Goal: Information Seeking & Learning: Learn about a topic

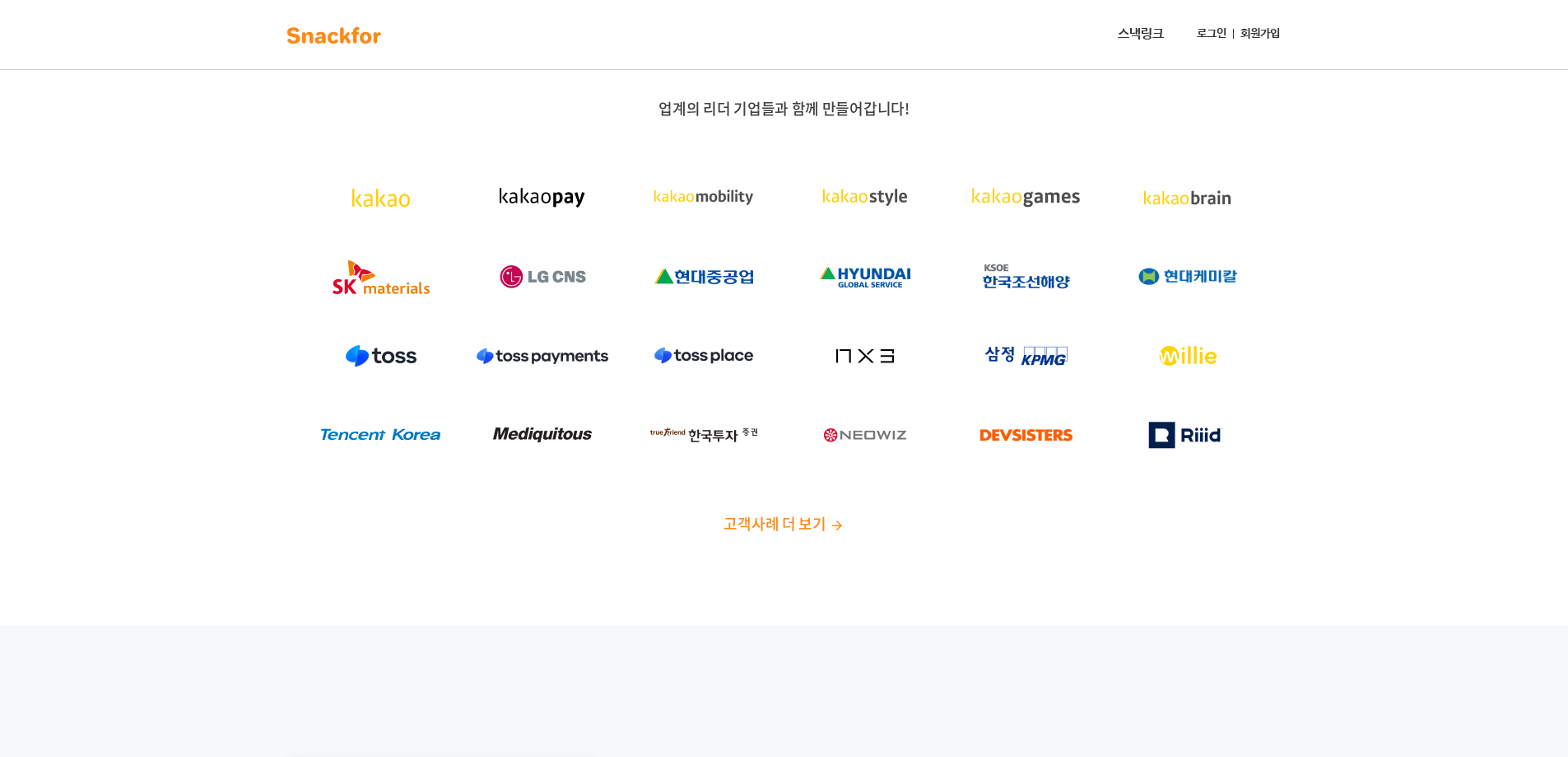
click at [1222, 33] on link "로그인" at bounding box center [1211, 34] width 43 height 31
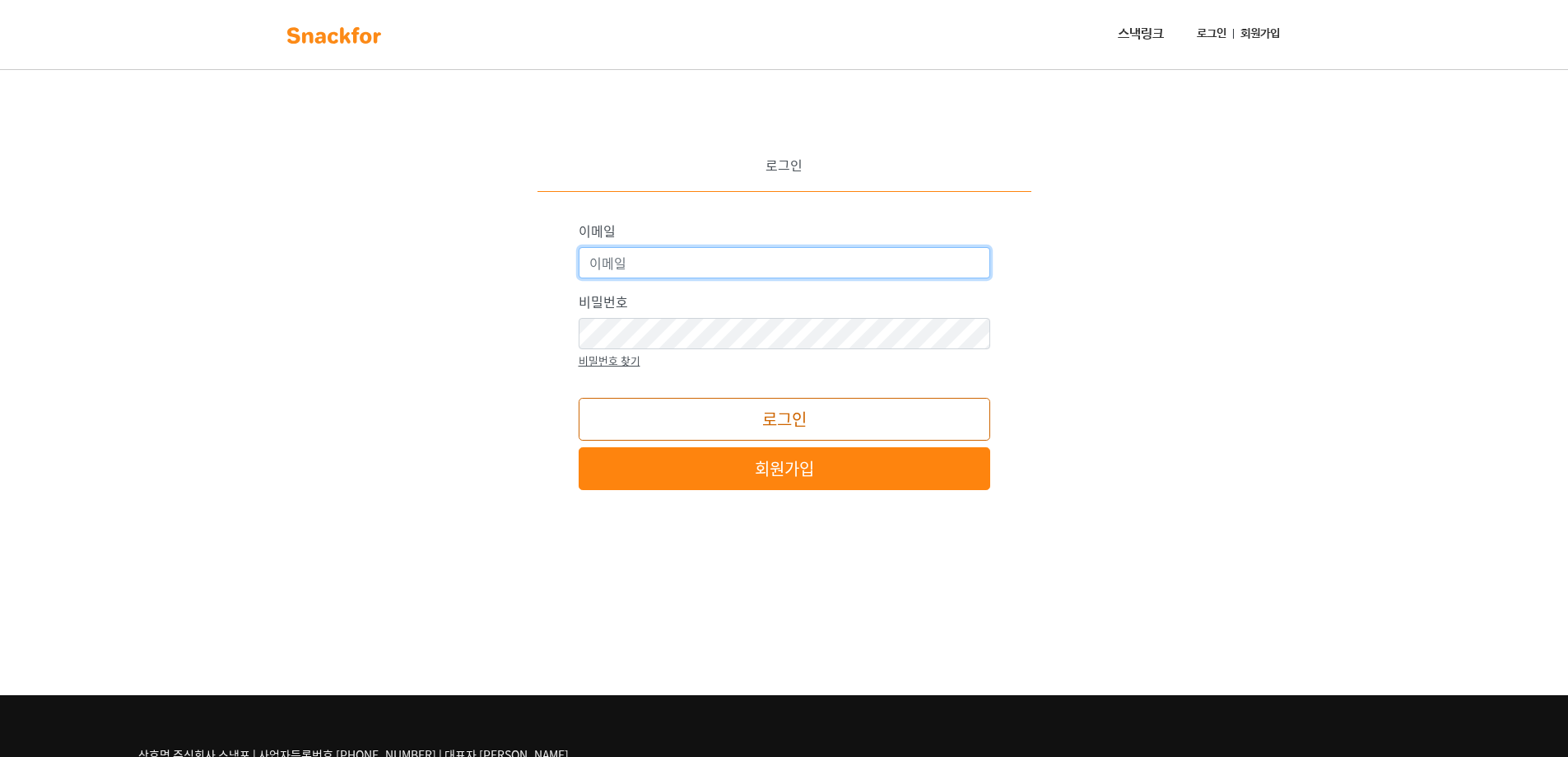
type input "[EMAIL_ADDRESS][DOMAIN_NAME]"
click at [750, 435] on button "로그인" at bounding box center [784, 419] width 412 height 43
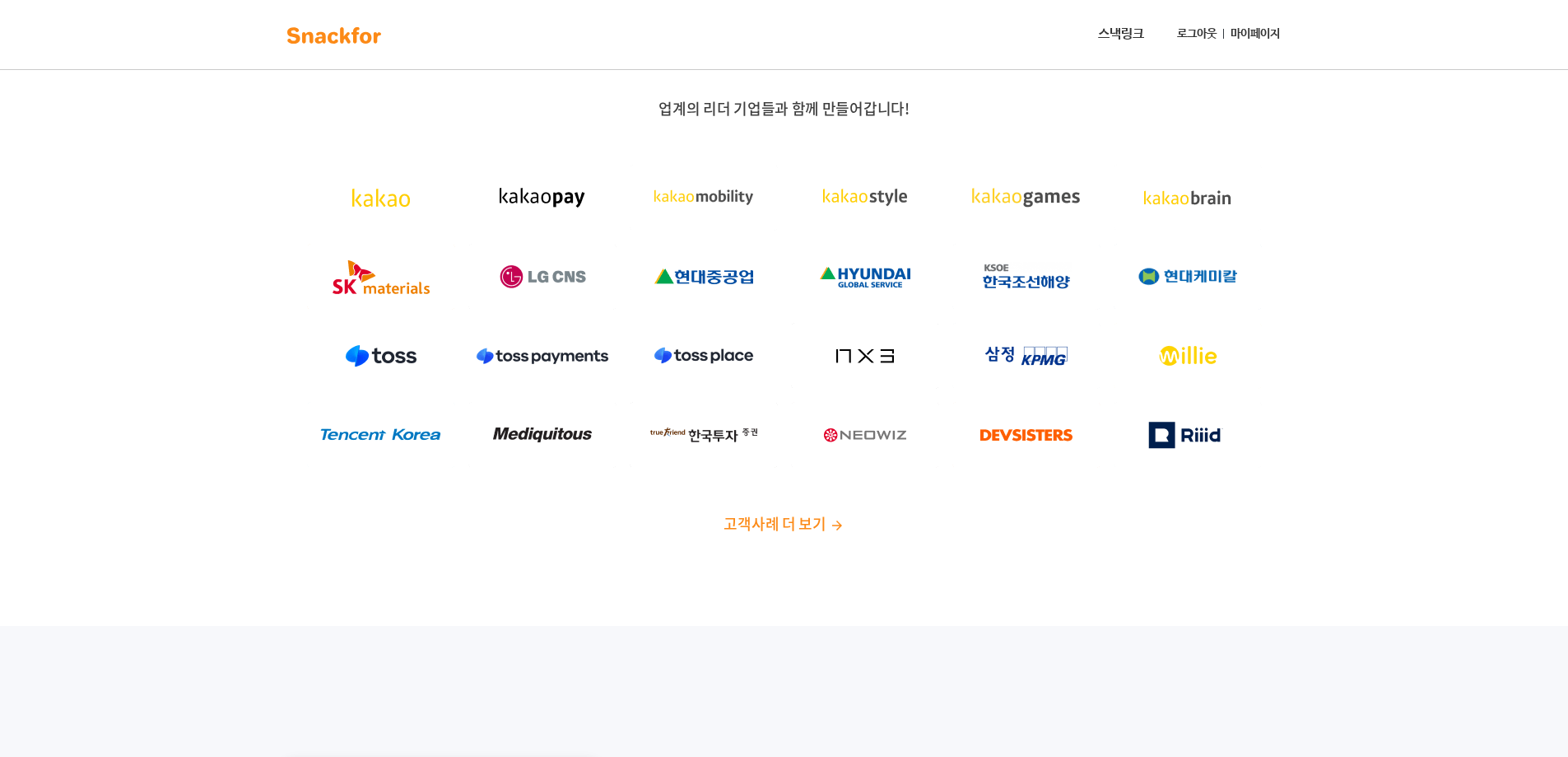
click at [768, 521] on span "고객사례 더 보기" at bounding box center [775, 523] width 102 height 22
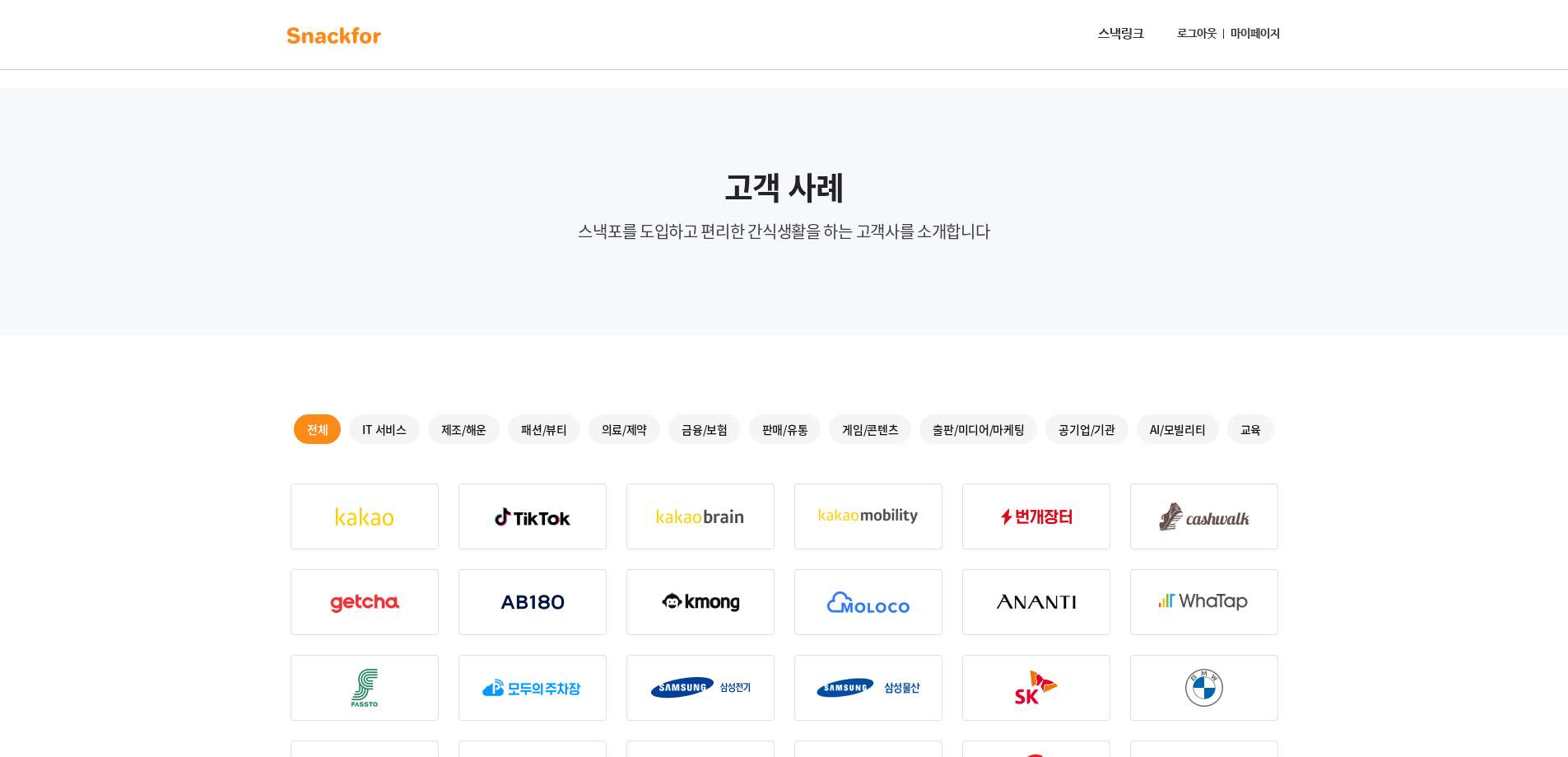
click at [793, 424] on div "판매/유통" at bounding box center [784, 429] width 73 height 30
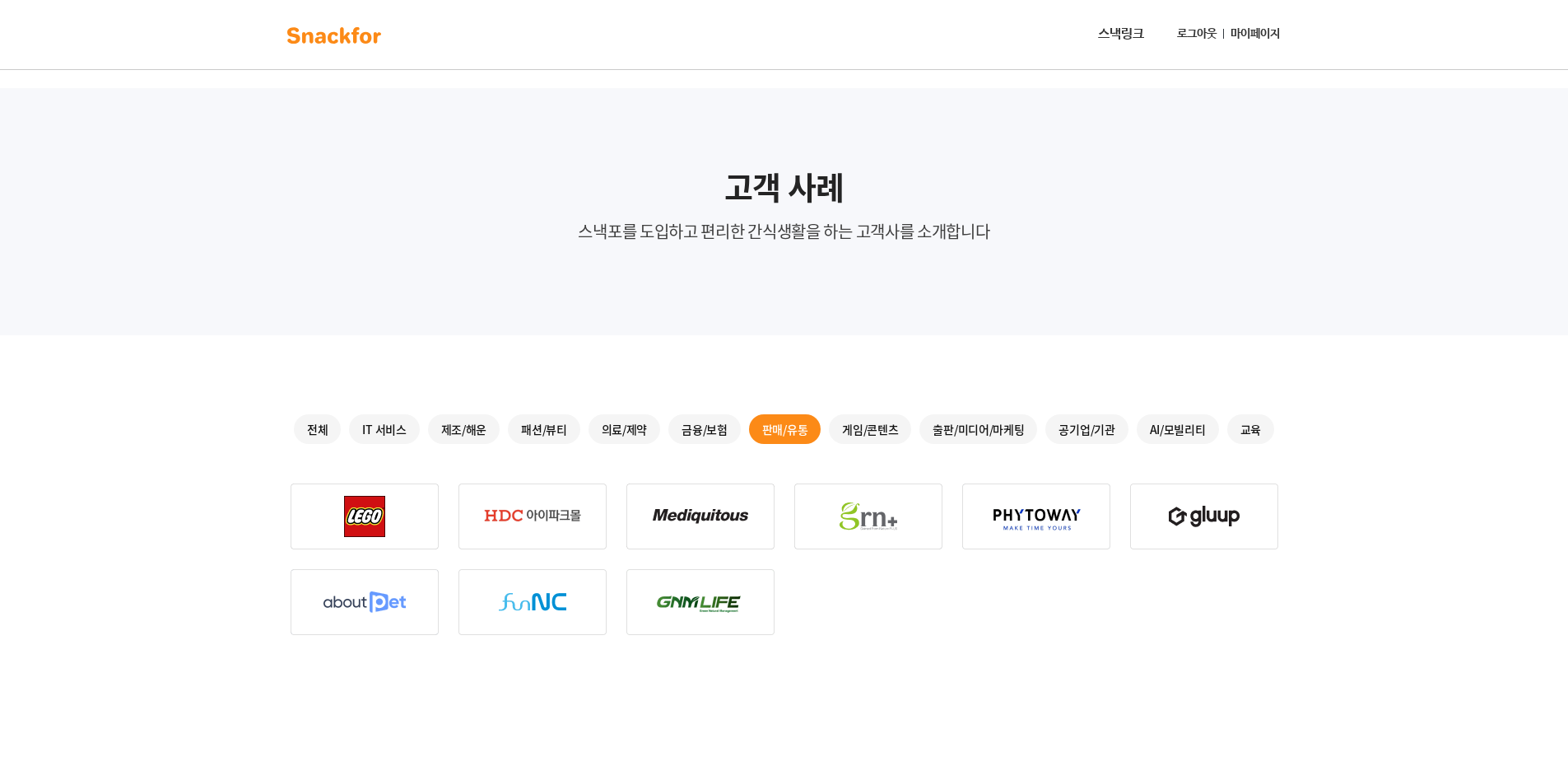
click at [383, 428] on div "IT 서비스" at bounding box center [384, 429] width 70 height 30
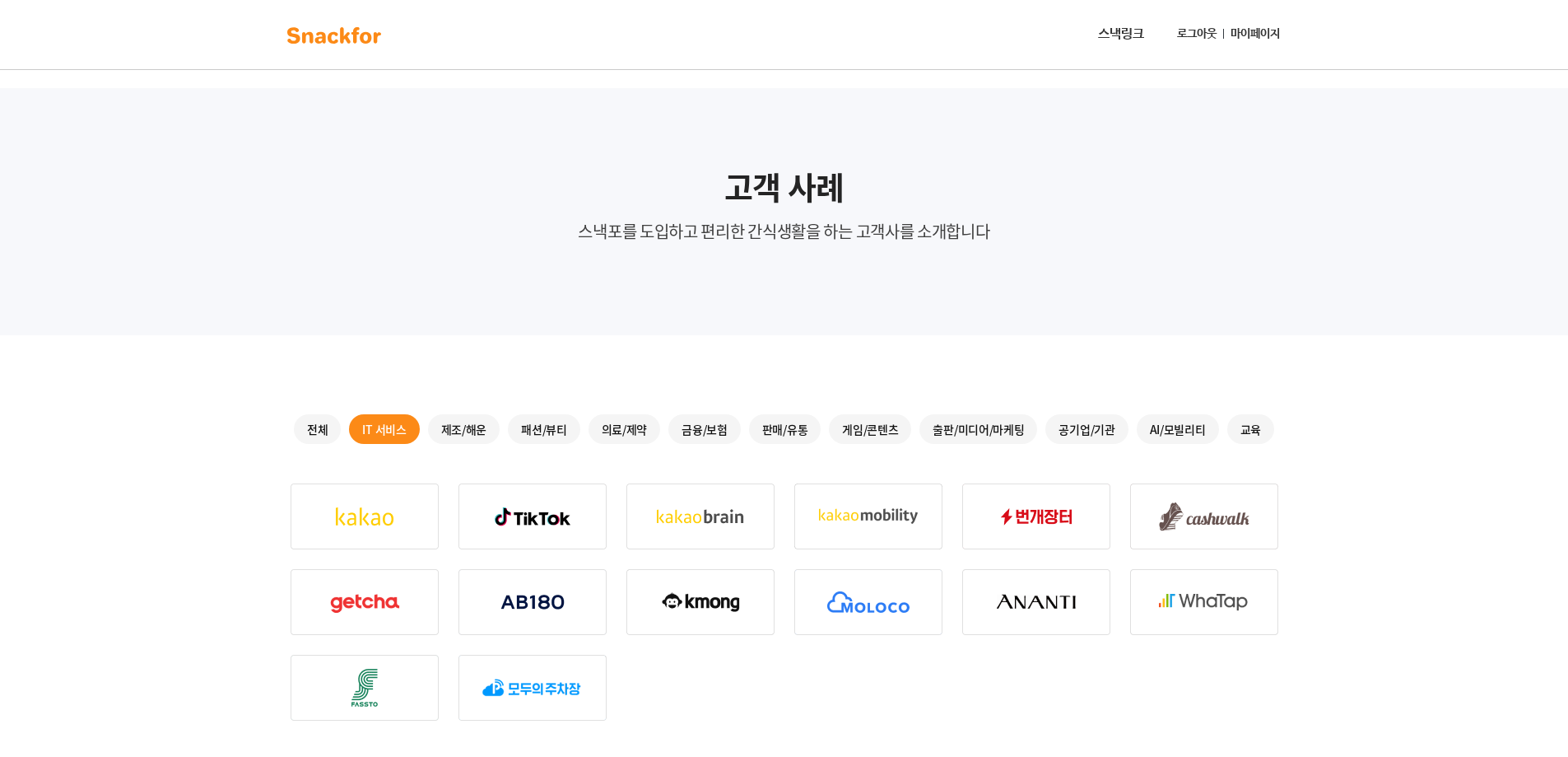
drag, startPoint x: 474, startPoint y: 425, endPoint x: 501, endPoint y: 425, distance: 27.0
click at [470, 425] on div "제조/해운" at bounding box center [464, 429] width 73 height 30
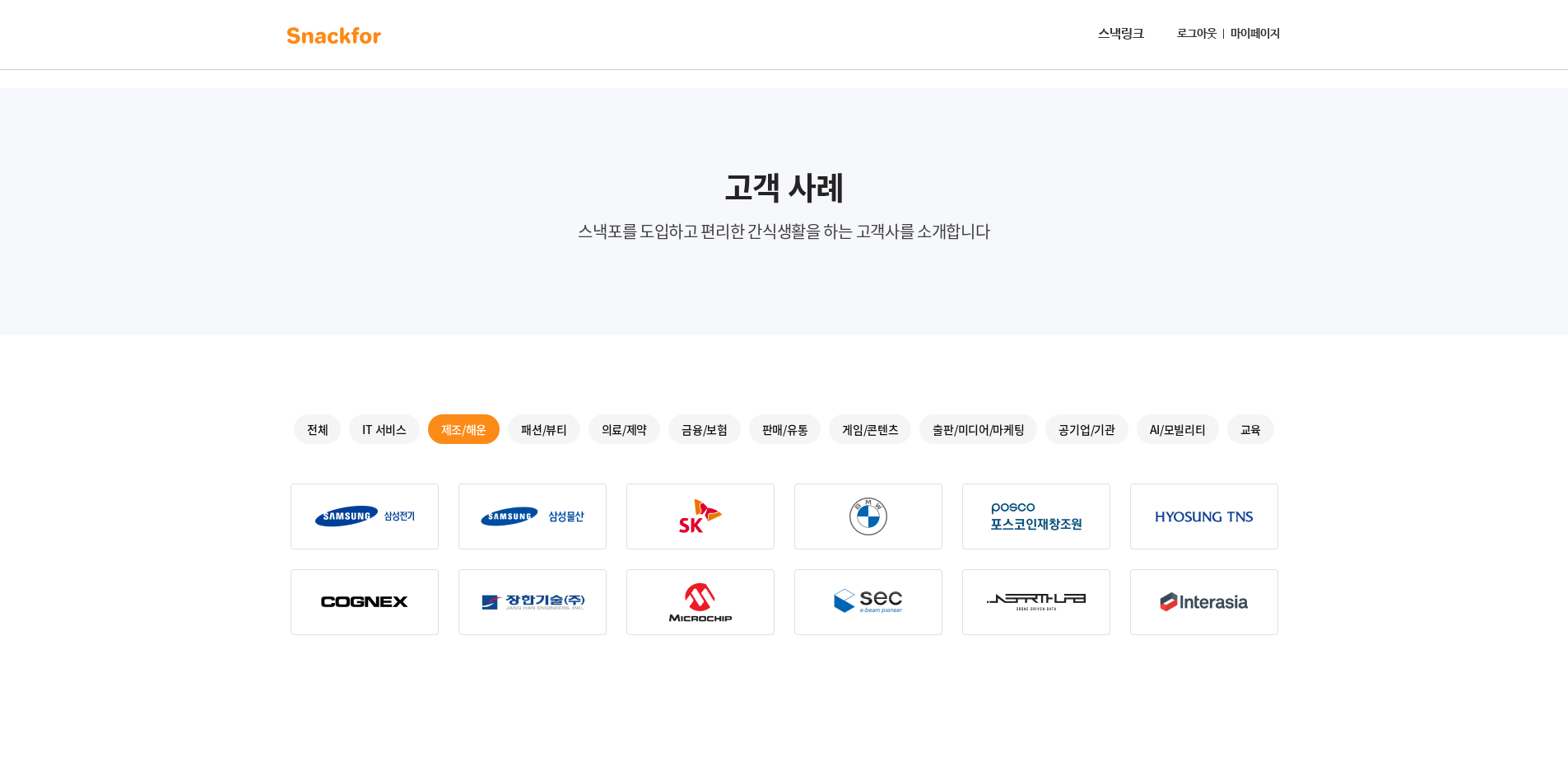
click at [563, 425] on div "패션/뷰티" at bounding box center [544, 429] width 73 height 30
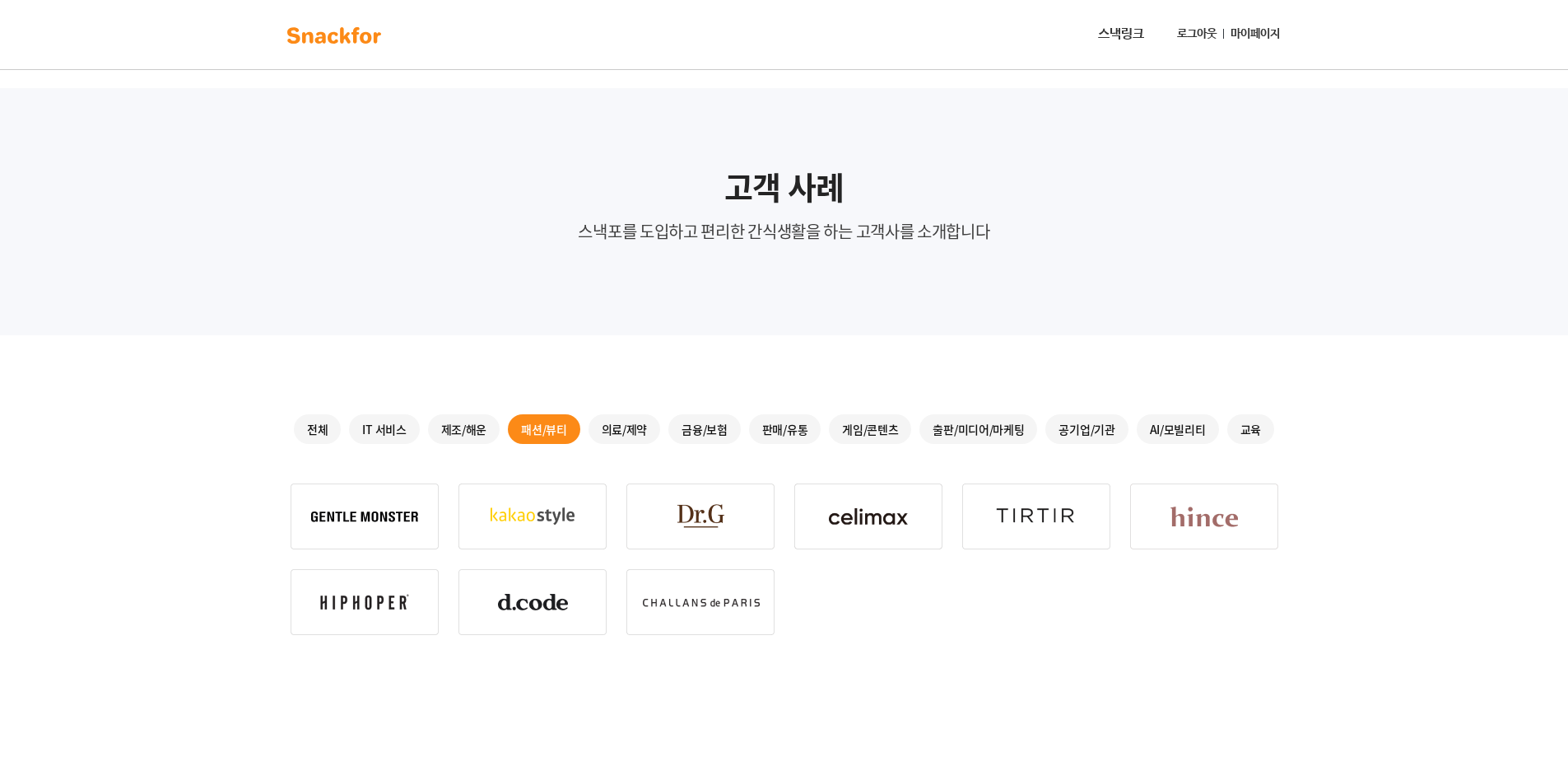
click at [660, 430] on div "전체 IT 서비스 제조/해운 패션/뷰티 의료/제약 금융/보험 판매/유통 게임/콘텐츠 출판/미디어/마케팅 공기업/기관 AI/모빌리티 교육" at bounding box center [784, 429] width 988 height 30
click at [650, 432] on div "의료/제약" at bounding box center [625, 429] width 73 height 30
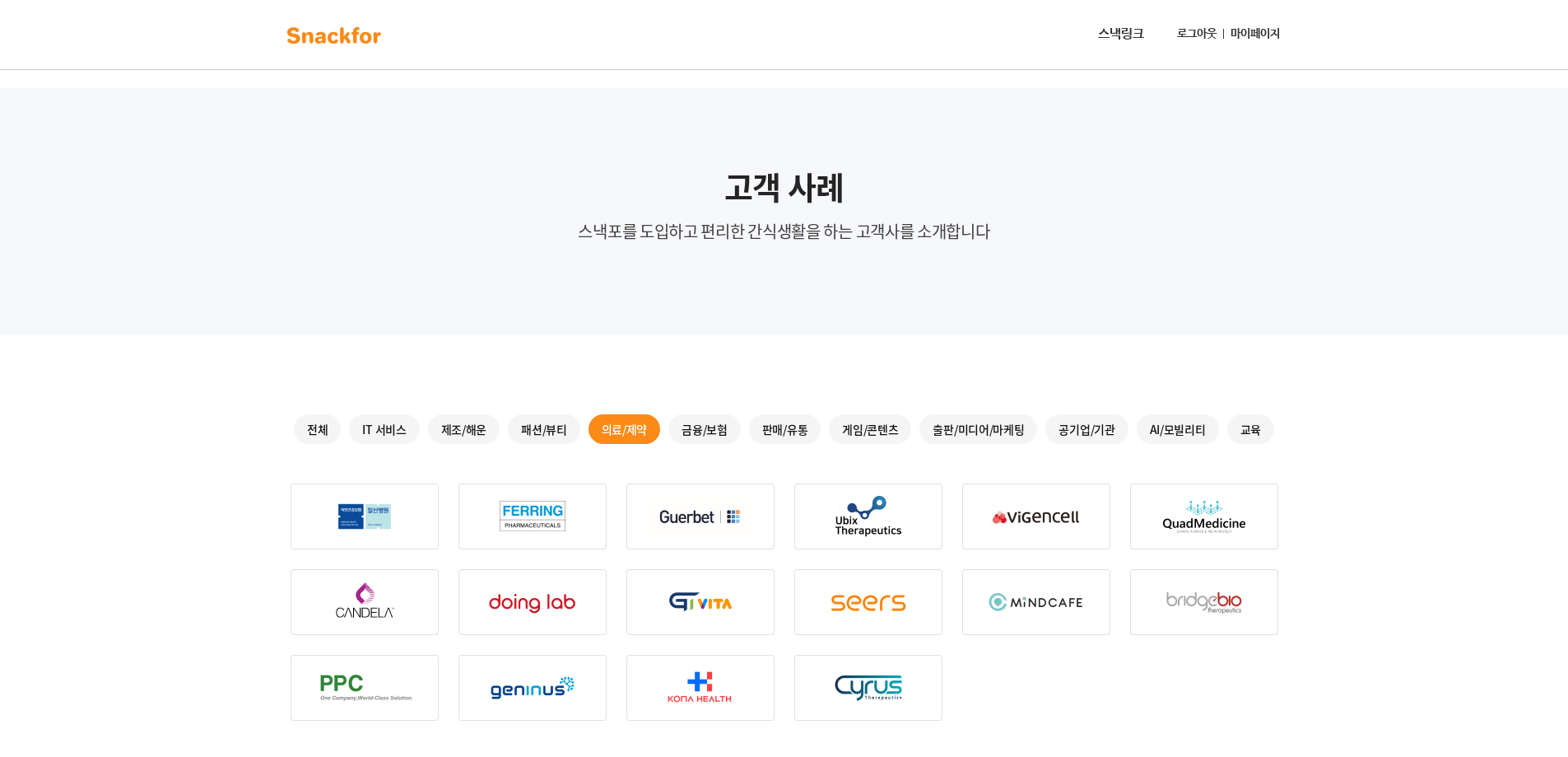
click at [728, 433] on div "금융/보험" at bounding box center [704, 429] width 73 height 30
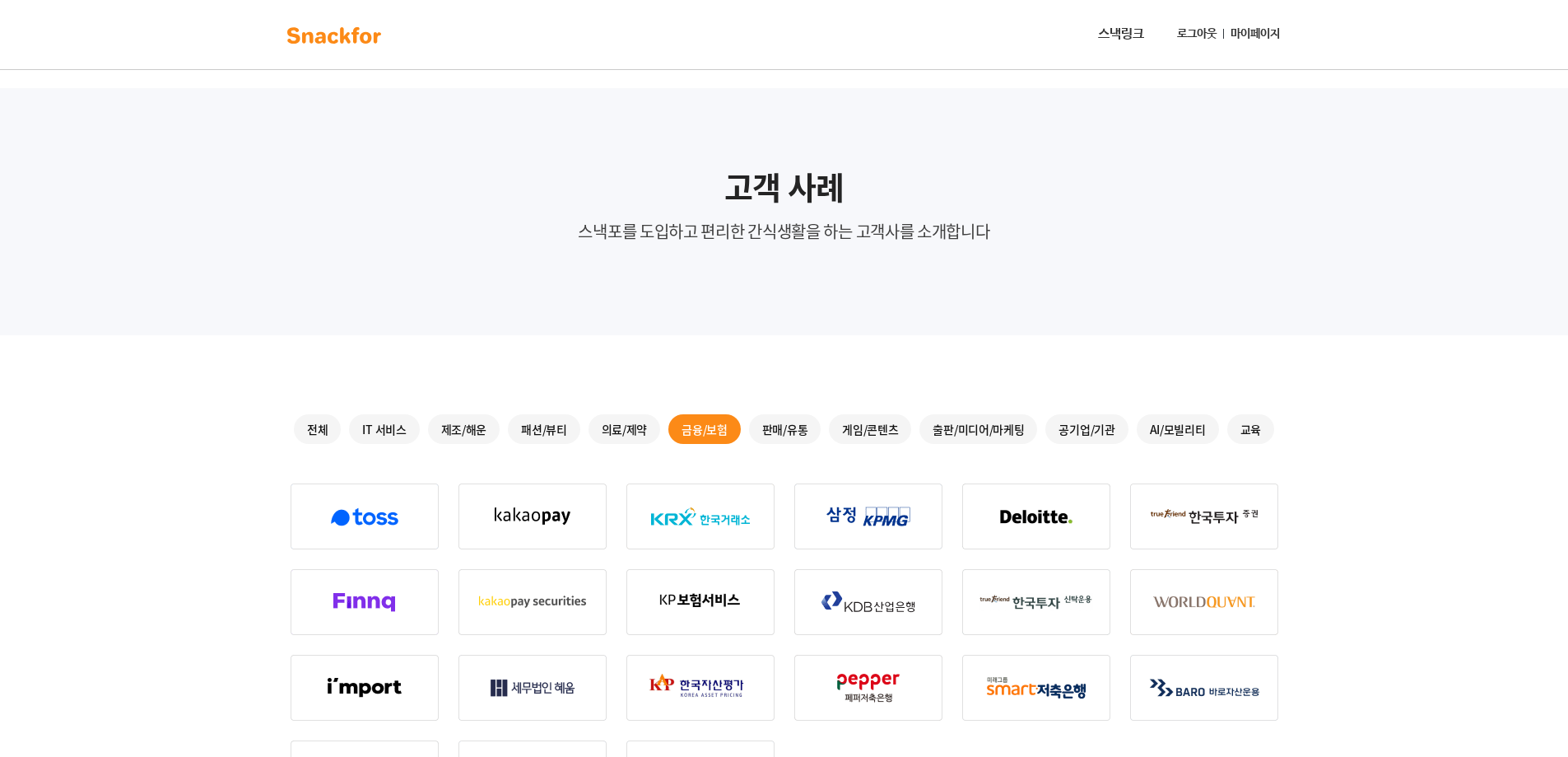
click at [793, 429] on div "판매/유통" at bounding box center [784, 429] width 73 height 30
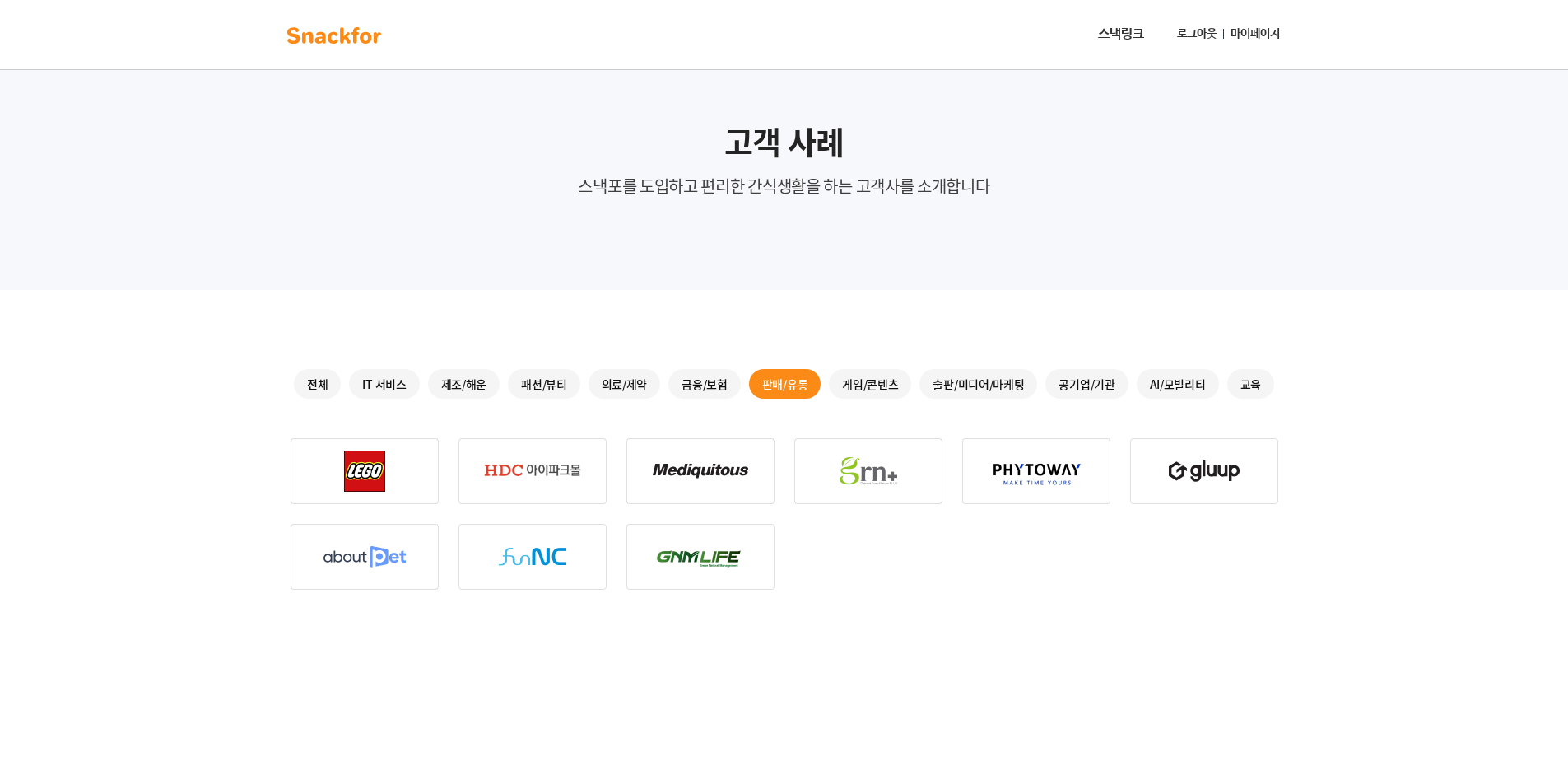
scroll to position [83, 0]
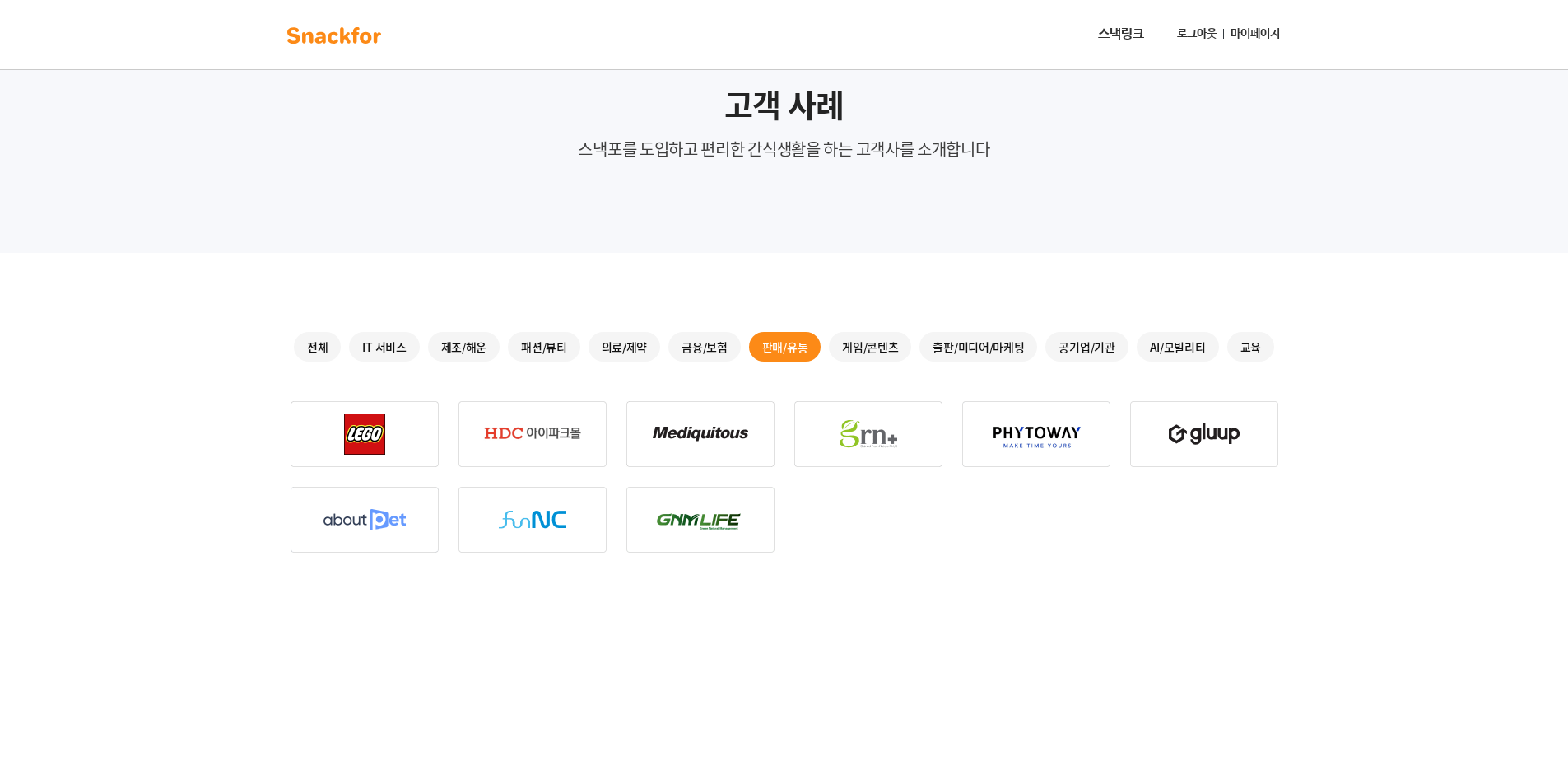
click at [852, 357] on div "게임/콘텐츠" at bounding box center [870, 346] width 83 height 30
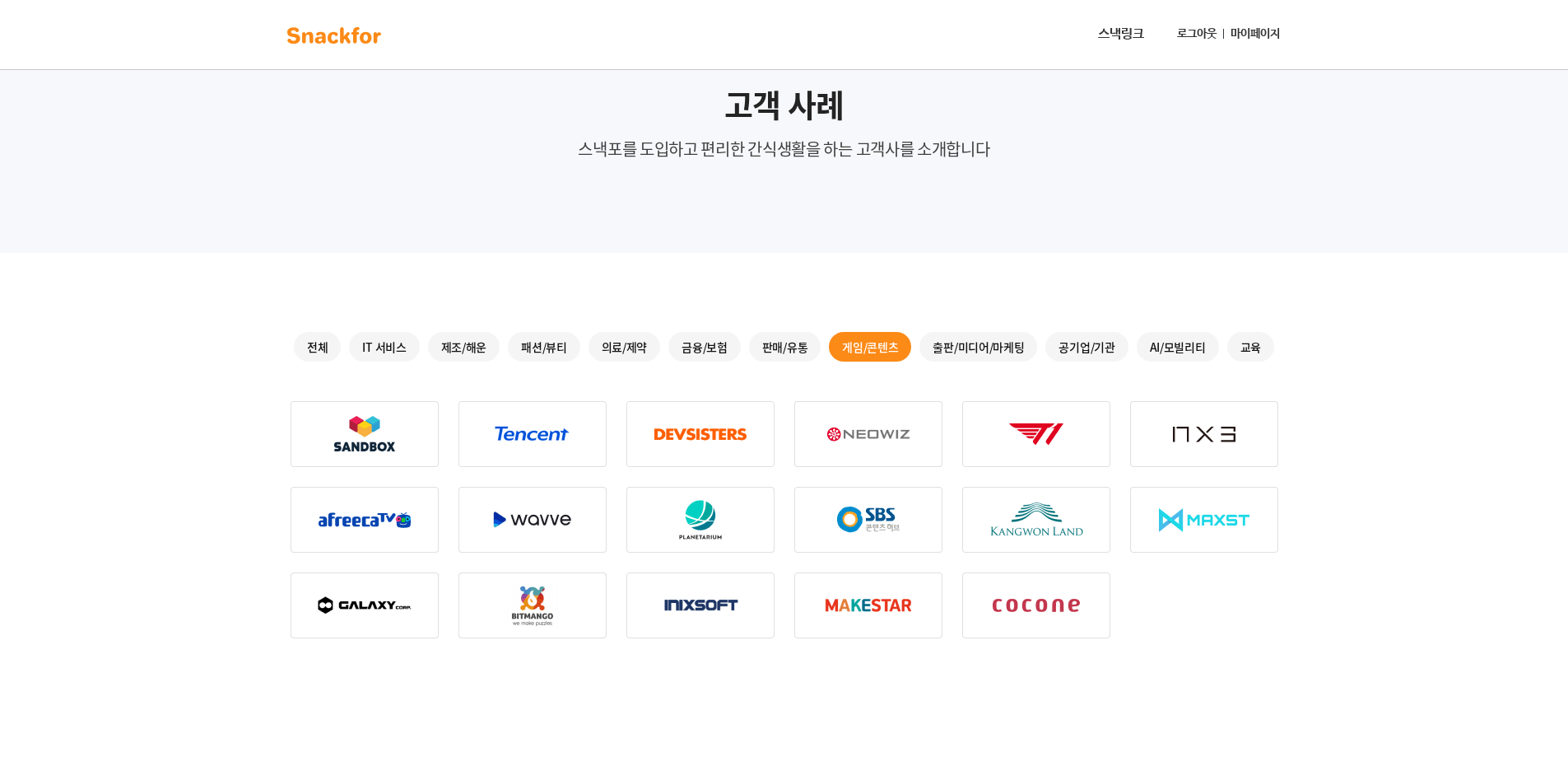
click at [992, 349] on div "출판/미디어/마케팅" at bounding box center [978, 346] width 118 height 30
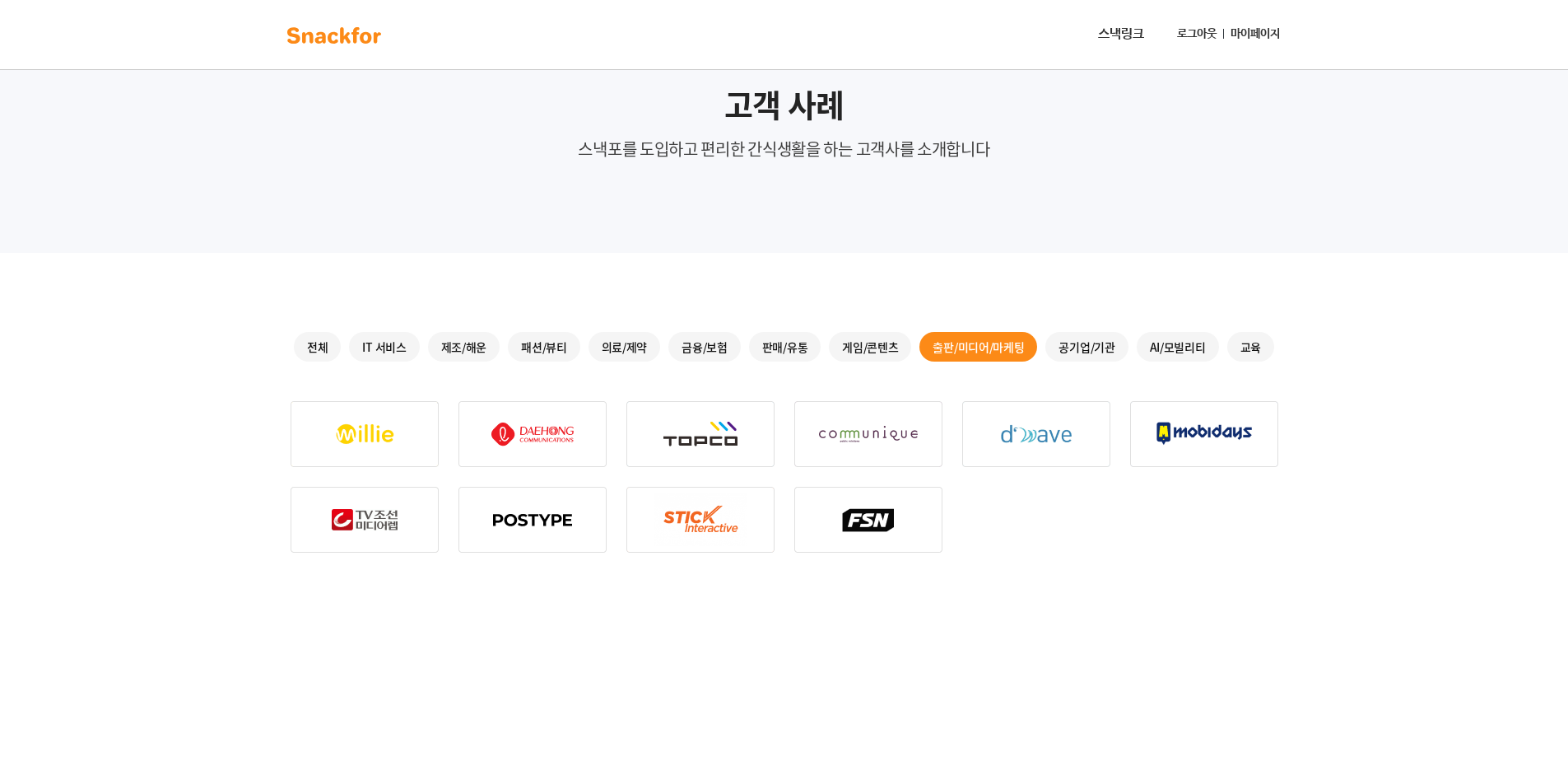
click at [1099, 347] on div "공기업/기관" at bounding box center [1086, 346] width 83 height 30
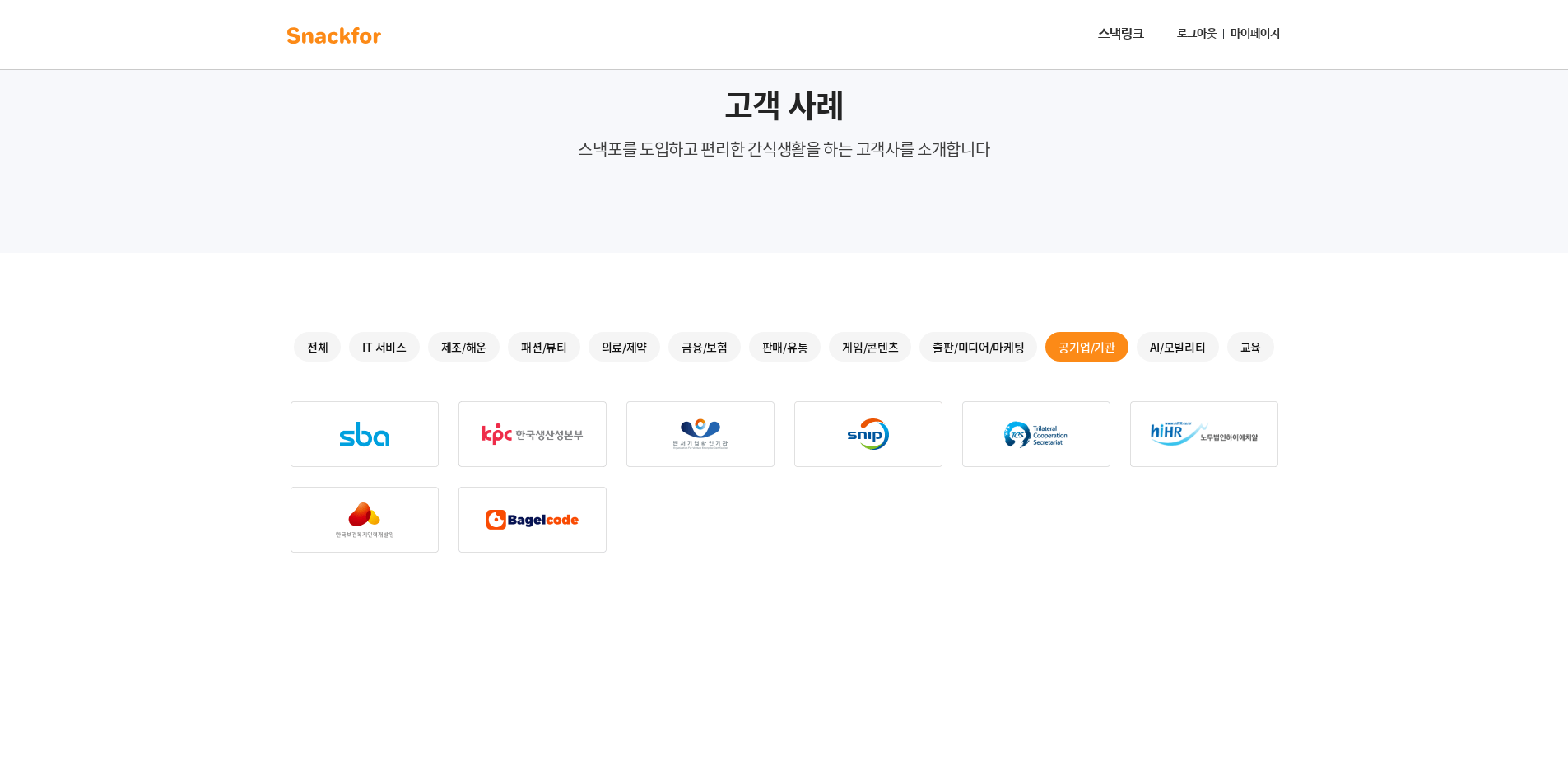
click at [1187, 347] on div "AI/모빌리티" at bounding box center [1178, 346] width 83 height 30
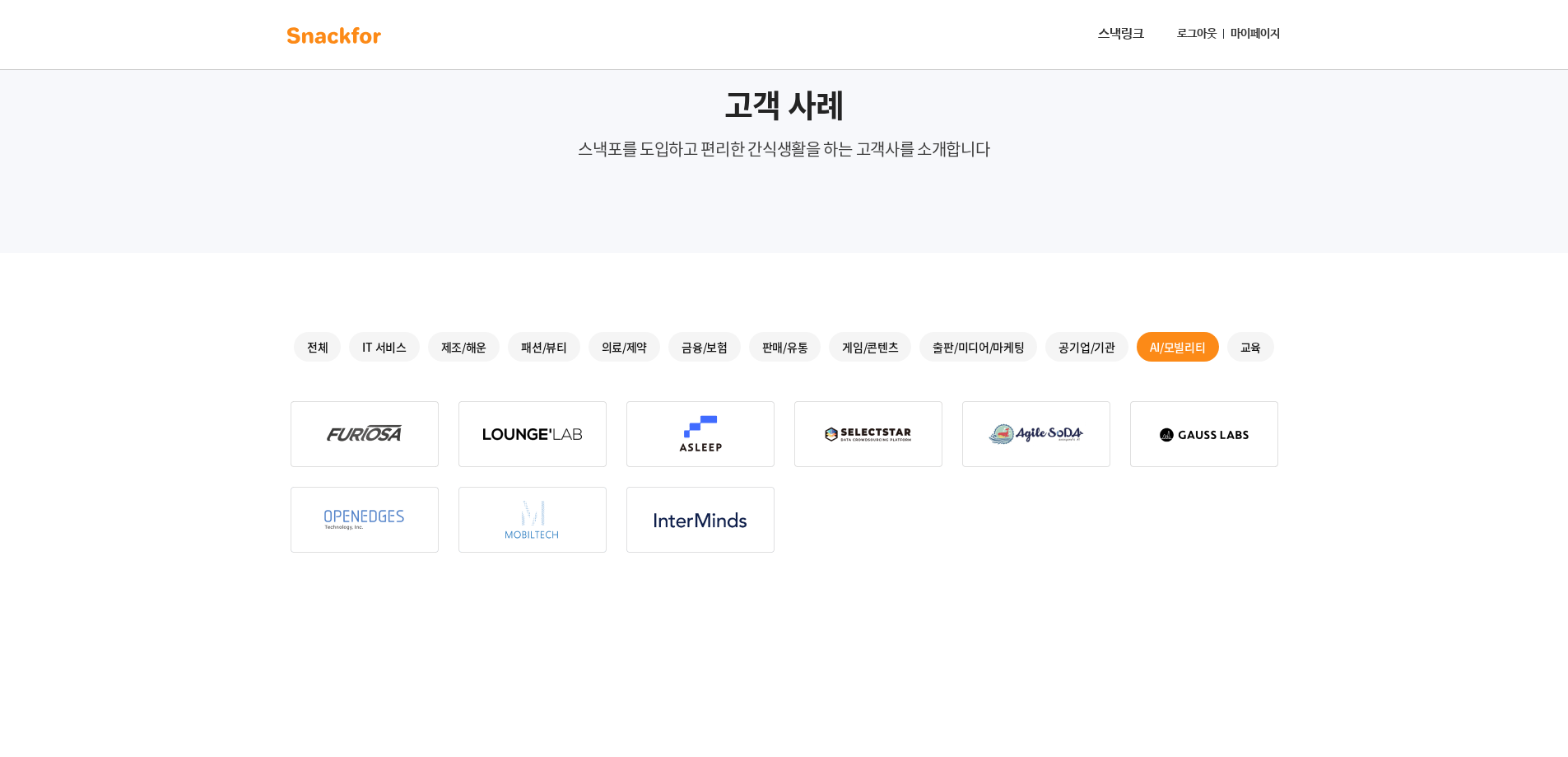
click at [1241, 347] on div "교육" at bounding box center [1250, 346] width 47 height 30
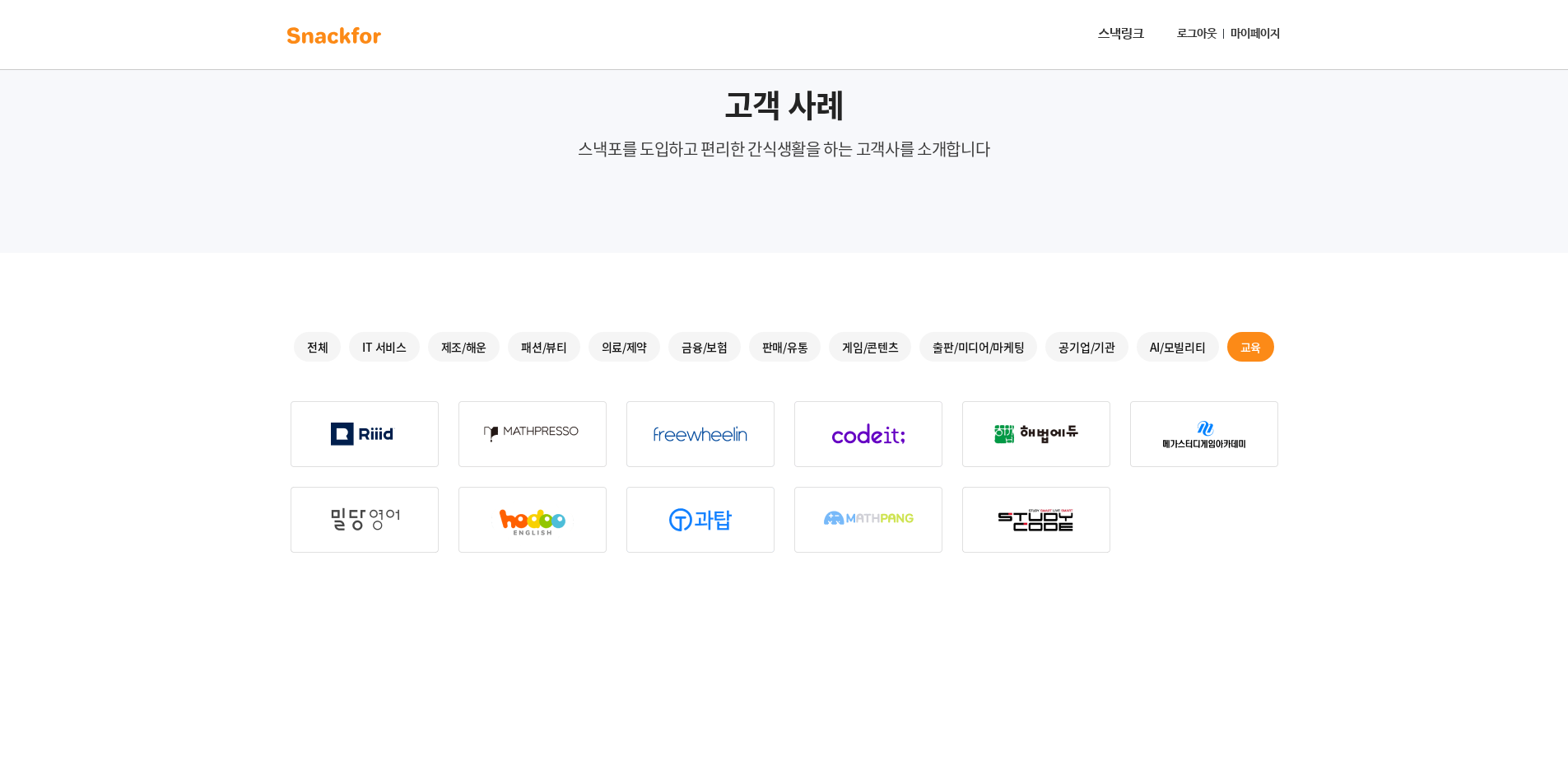
click at [411, 339] on div "IT 서비스" at bounding box center [384, 346] width 70 height 30
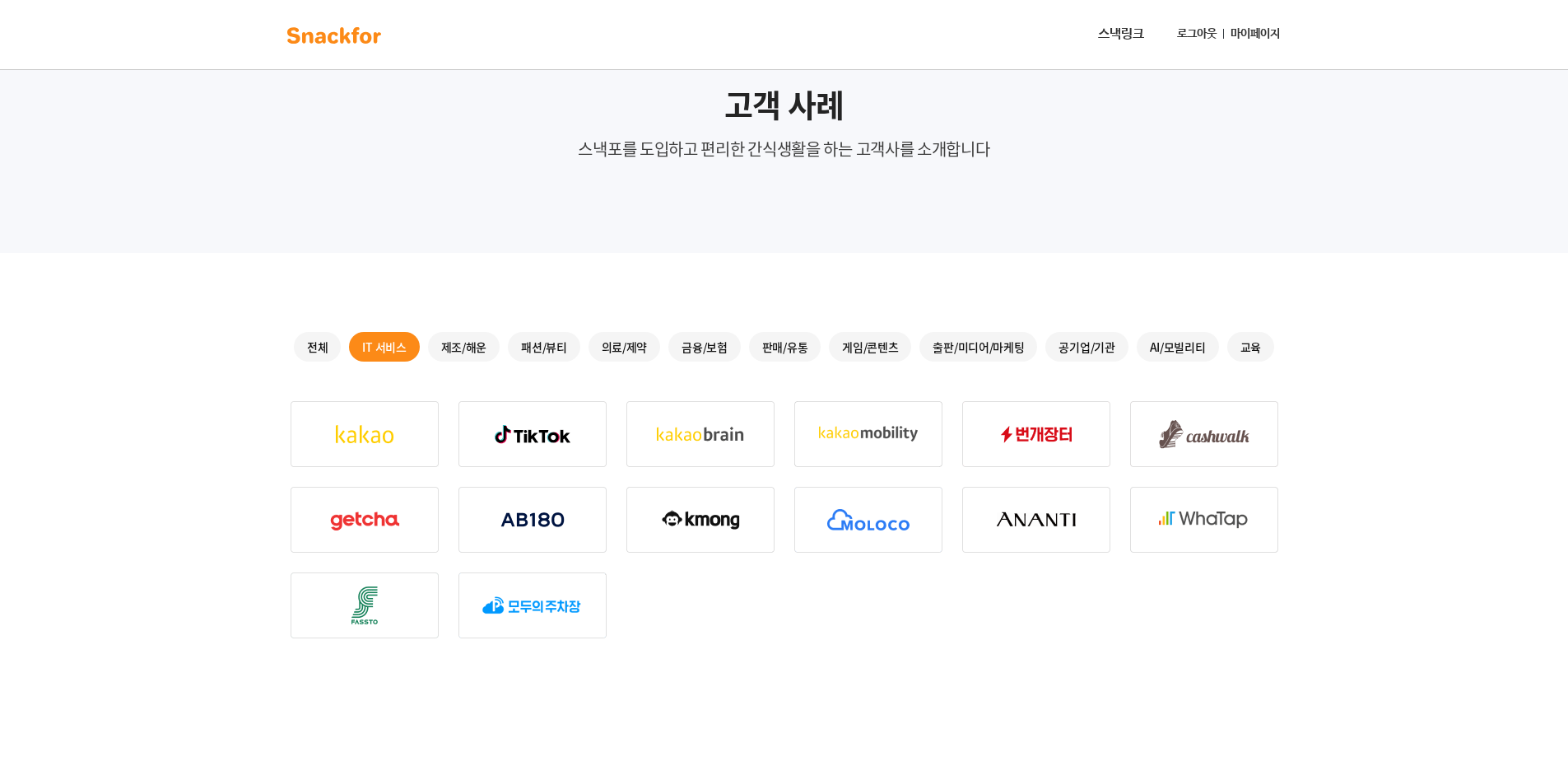
click at [460, 357] on div "제조/해운" at bounding box center [464, 346] width 73 height 30
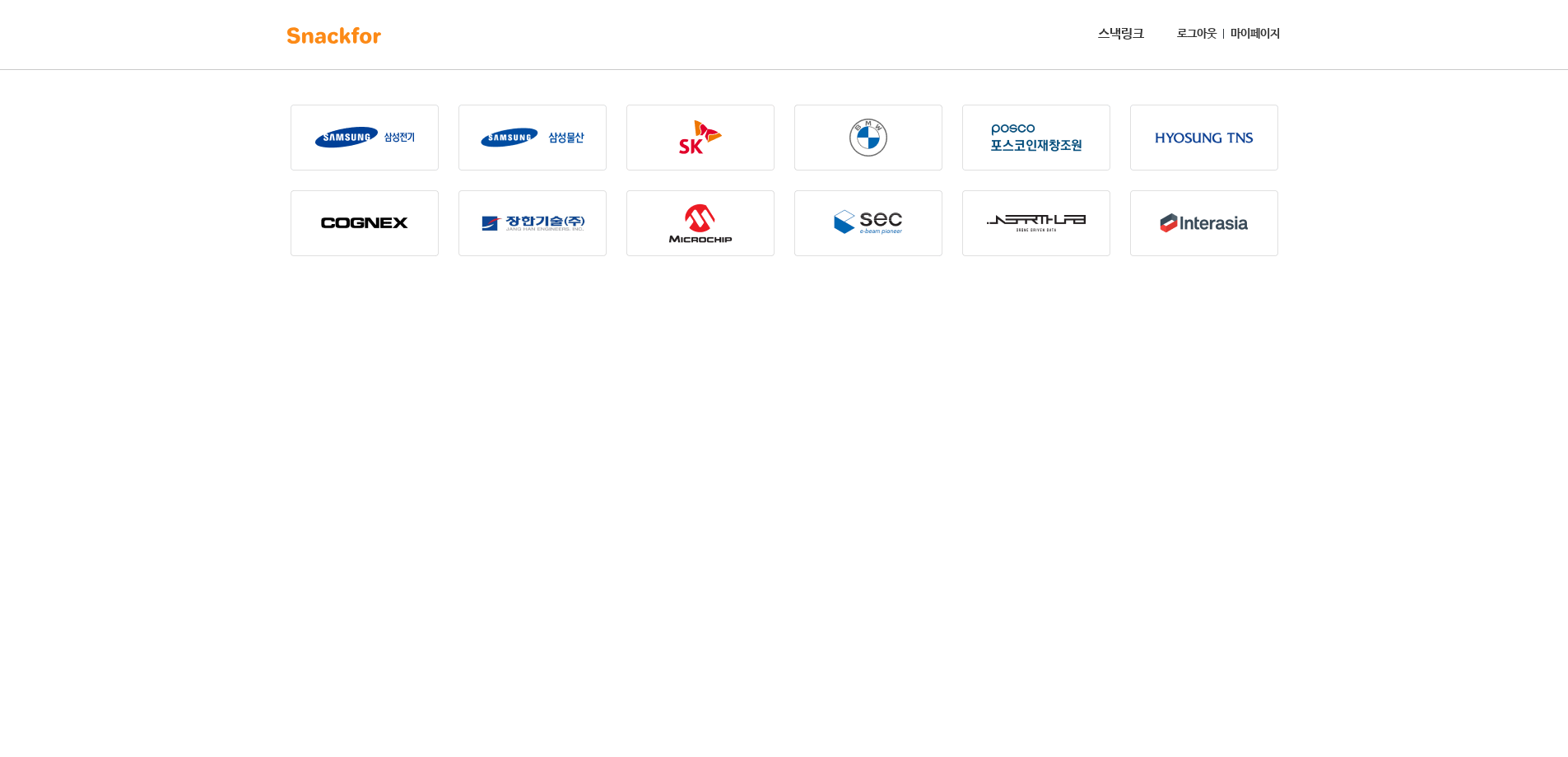
scroll to position [132, 0]
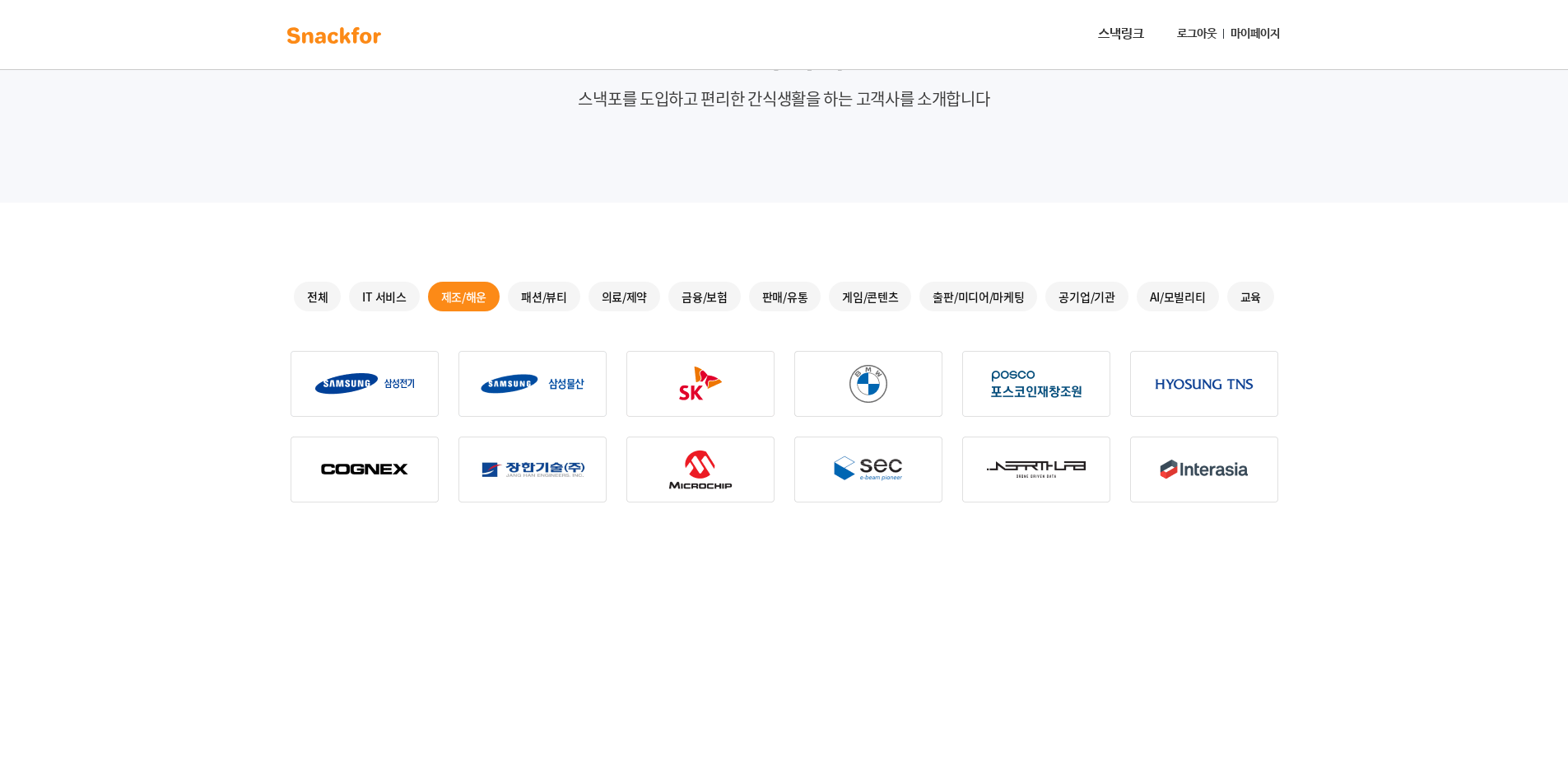
click at [527, 298] on div "패션/뷰티" at bounding box center [544, 296] width 73 height 30
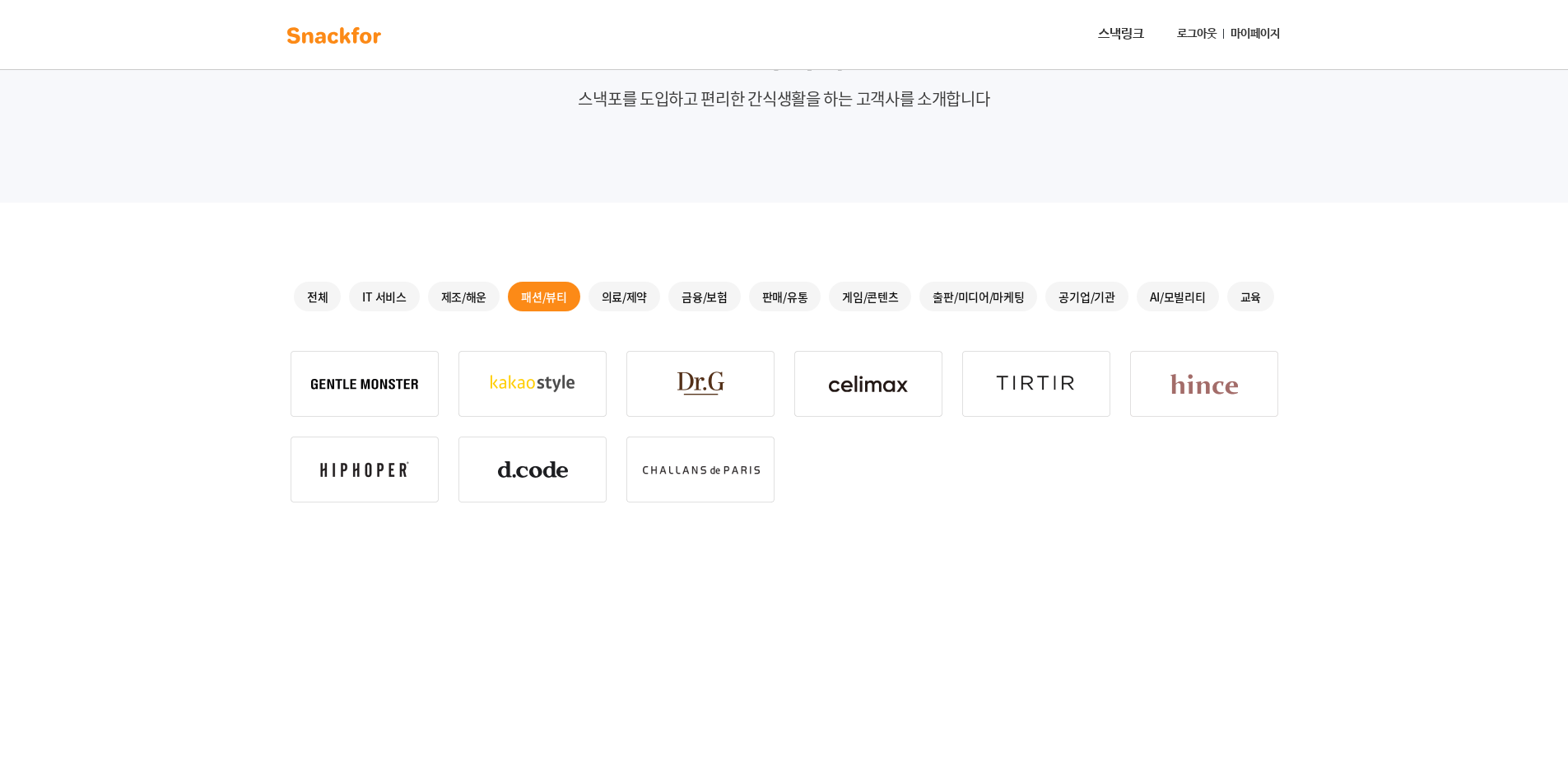
click at [610, 307] on div "의료/제약" at bounding box center [625, 296] width 73 height 30
